Goal: Task Accomplishment & Management: Use online tool/utility

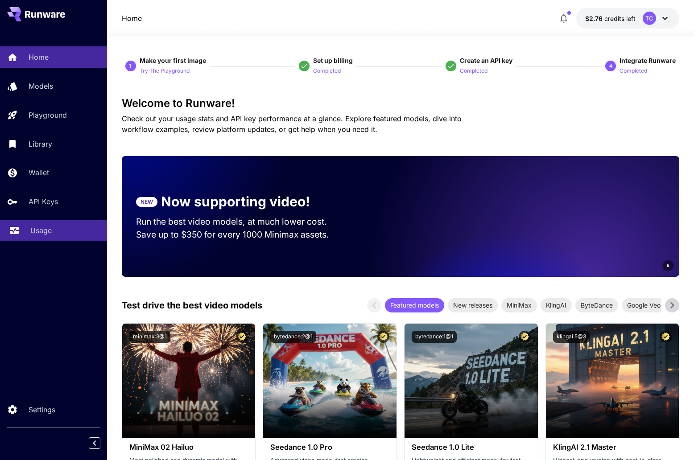
click at [43, 227] on p "Usage" at bounding box center [40, 230] width 21 height 11
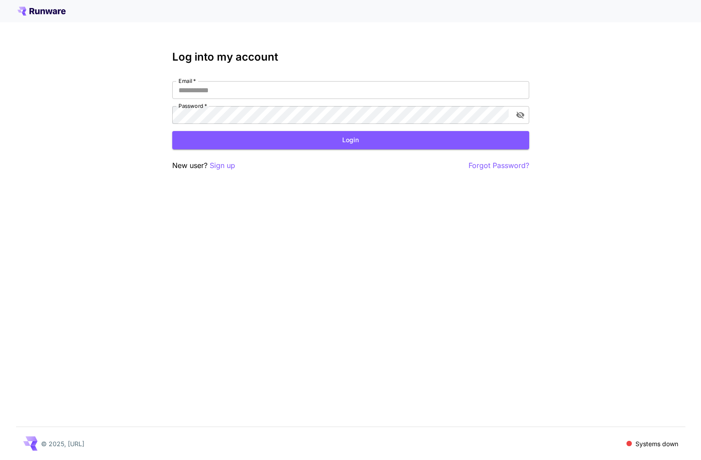
type input "**********"
click at [370, 135] on button "Login" at bounding box center [350, 140] width 357 height 18
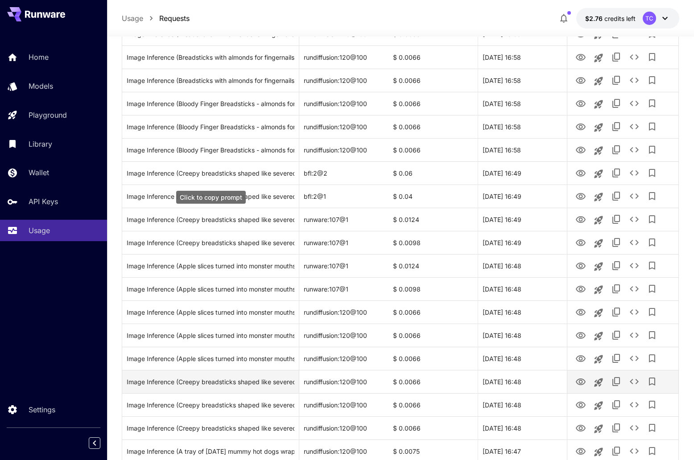
scroll to position [926, 0]
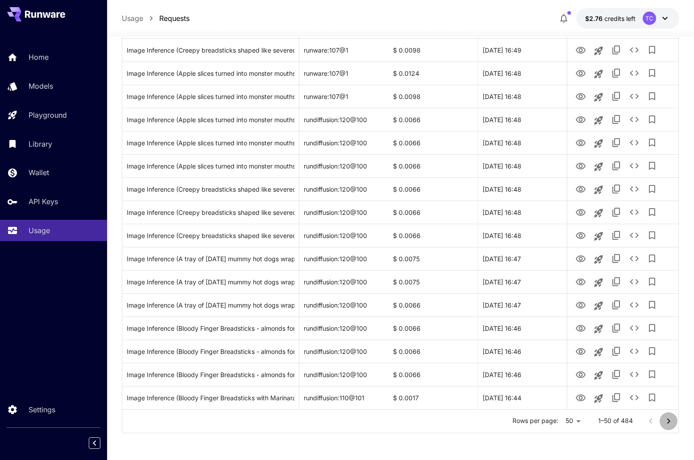
click at [665, 421] on icon "Go to next page" at bounding box center [668, 421] width 11 height 11
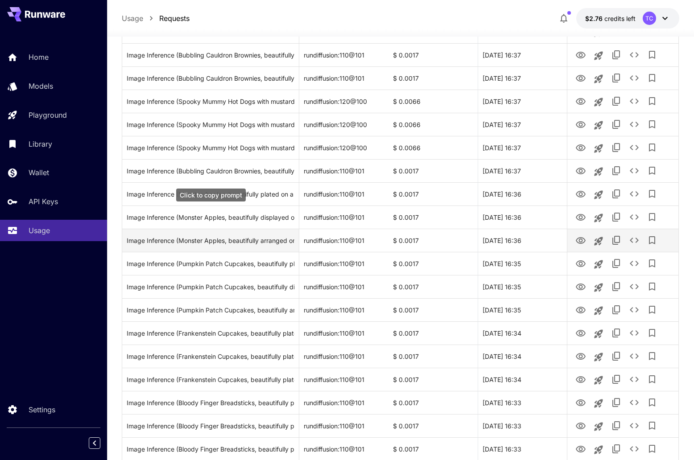
scroll to position [480, 0]
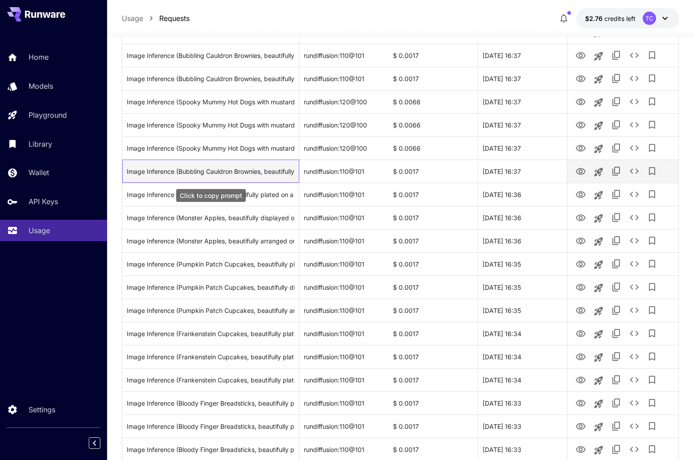
click at [236, 172] on div "Image Inference (Bubbling Cauldron Brownies, beautifully plated on a matte blac…" at bounding box center [211, 171] width 168 height 23
